Goal: Find specific page/section: Find specific page/section

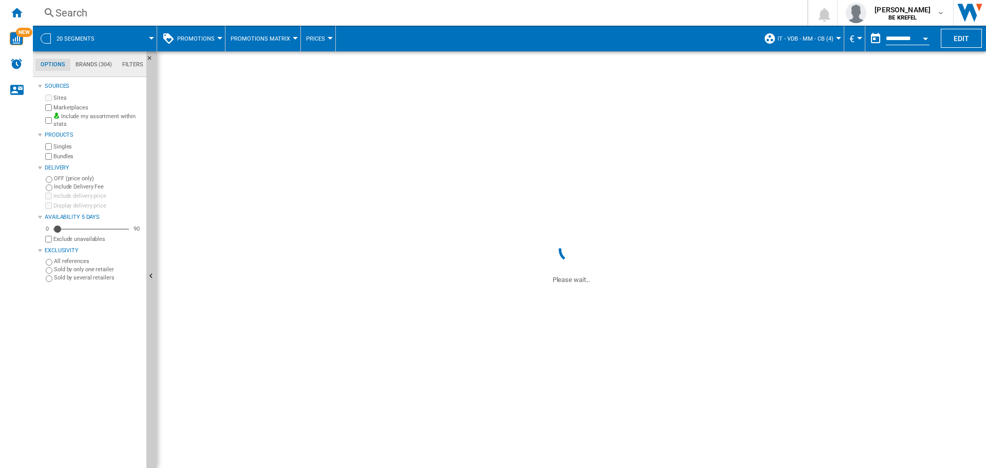
click at [64, 12] on div "Search" at bounding box center [417, 13] width 725 height 14
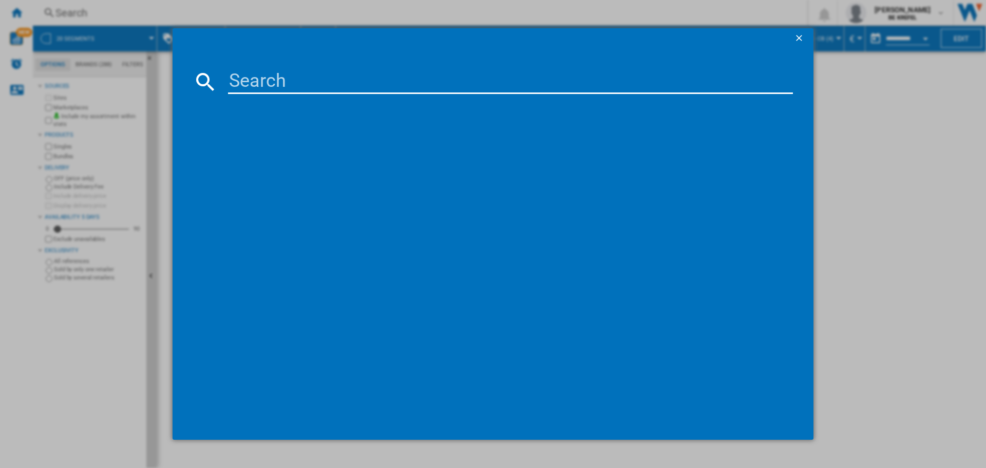
click at [316, 77] on input at bounding box center [510, 81] width 565 height 25
paste input "[EMAIL_ADDRESS][DOMAIN_NAME]"
type input "i"
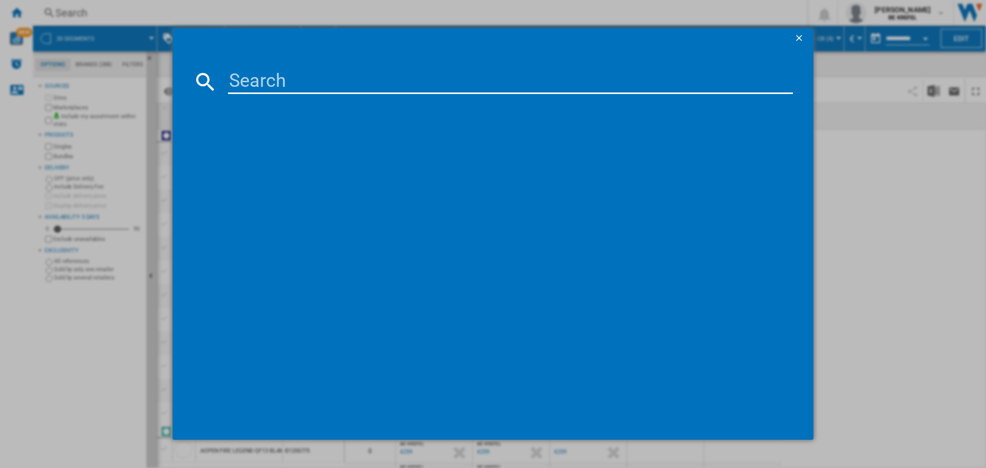
paste input "41009892"
type input "41009892"
click at [325, 143] on div "HP OFFICEJET PRO 8124E GRIS 405U7B" at bounding box center [500, 148] width 555 height 10
